Goal: Information Seeking & Learning: Learn about a topic

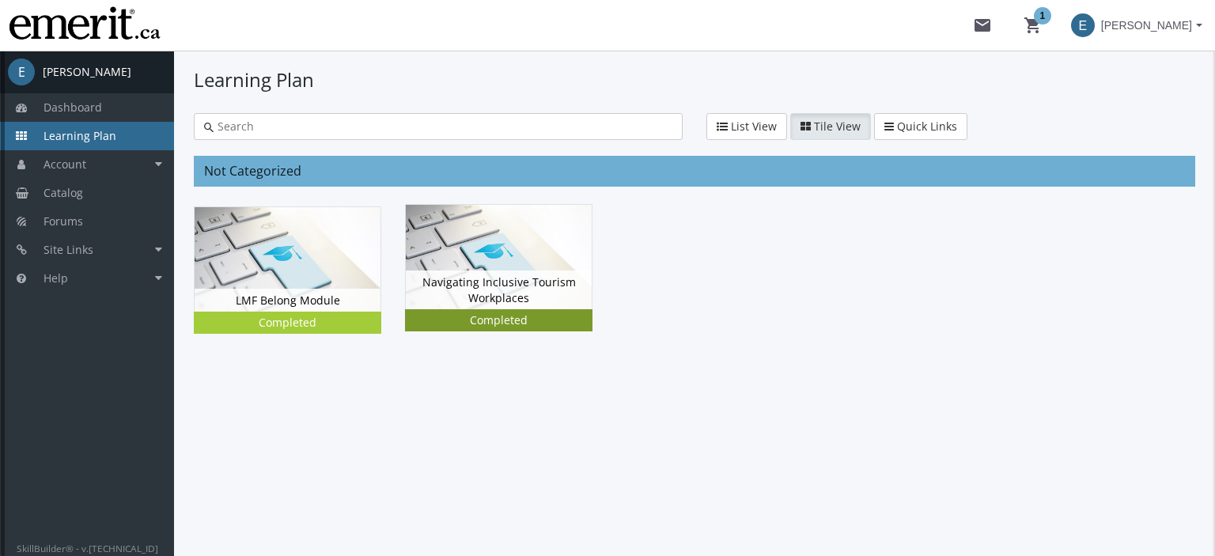
click at [481, 292] on div "Navigating Inclusive Tourism Workplaces Status Completed" at bounding box center [499, 289] width 186 height 39
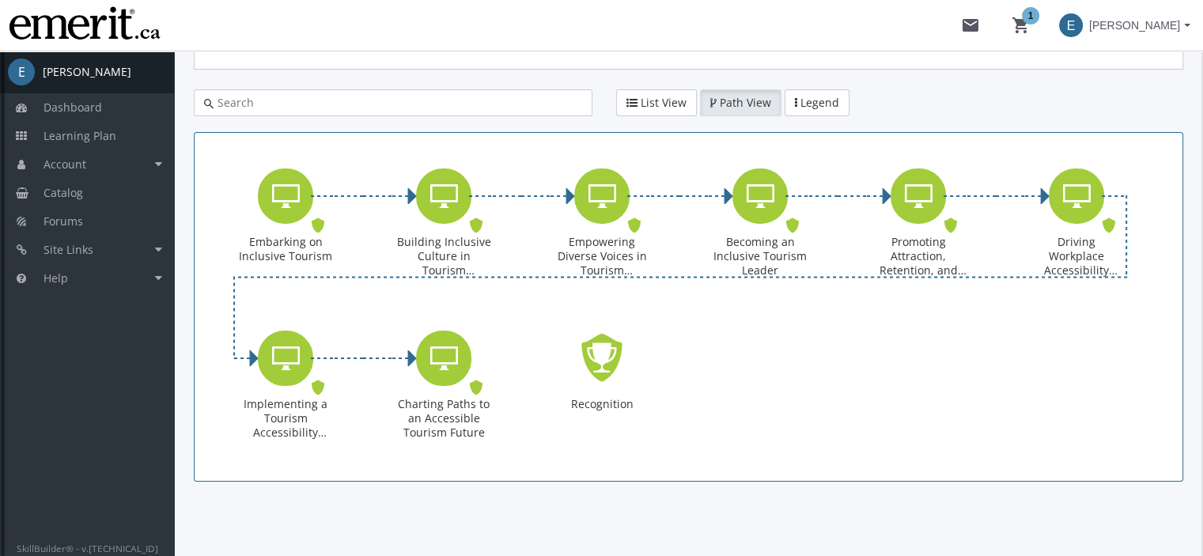
scroll to position [244, 0]
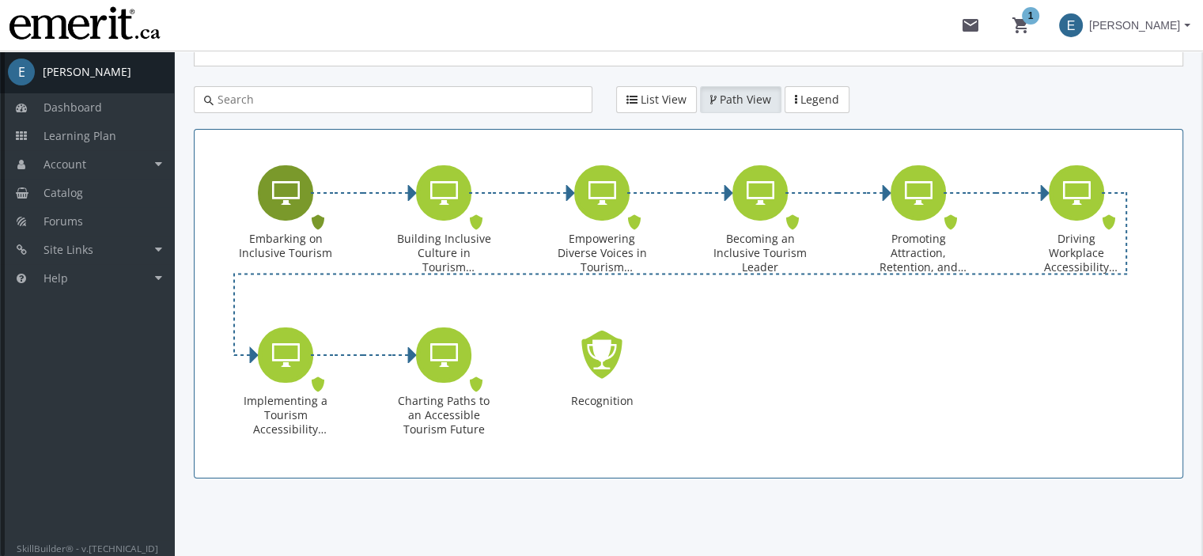
click at [277, 204] on icon "Embarking on Inclusive Tourism" at bounding box center [286, 193] width 28 height 32
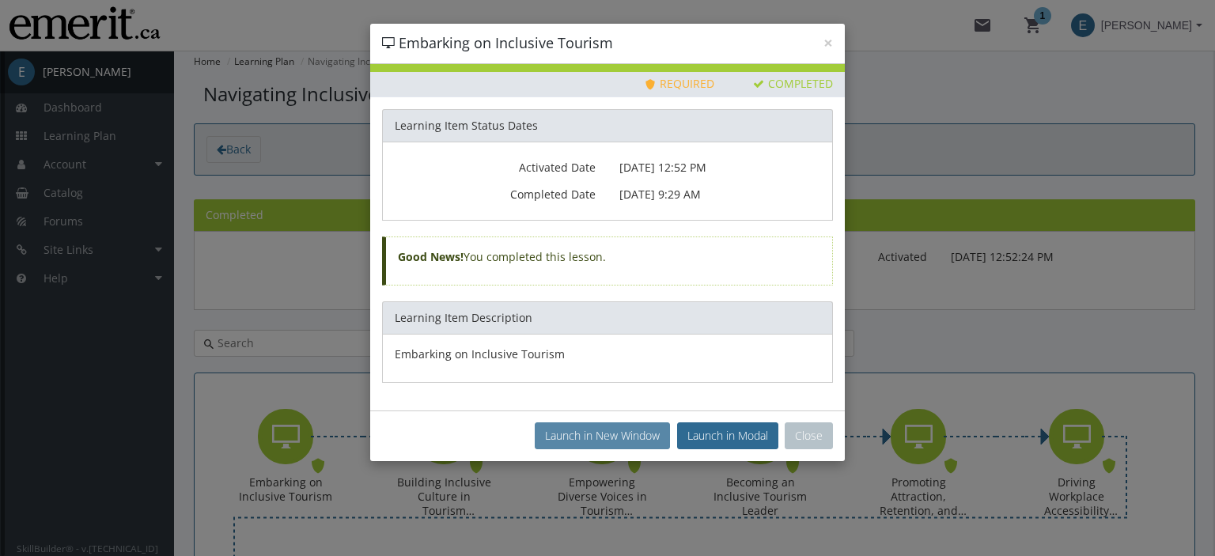
click at [552, 437] on button "Launch in New Window" at bounding box center [602, 435] width 135 height 27
